Goal: Task Accomplishment & Management: Use online tool/utility

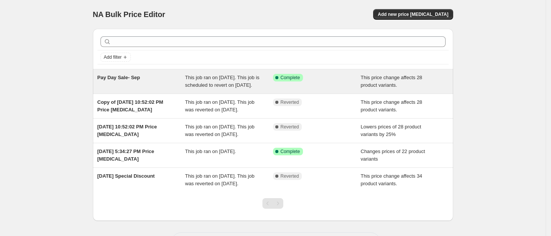
click at [222, 82] on span "This job ran on [DATE]. This job is scheduled to revert on [DATE]." at bounding box center [222, 81] width 74 height 13
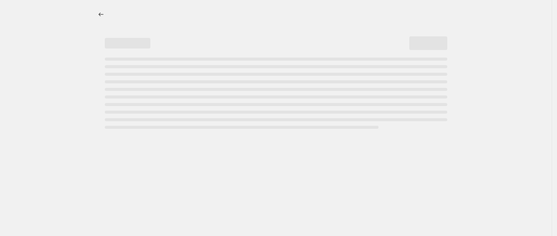
select select "pcap"
select select "no_change"
select select "product_status"
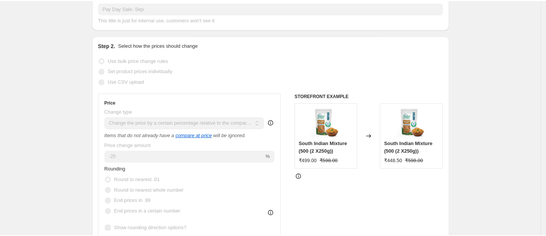
scroll to position [142, 0]
